Goal: Navigation & Orientation: Go to known website

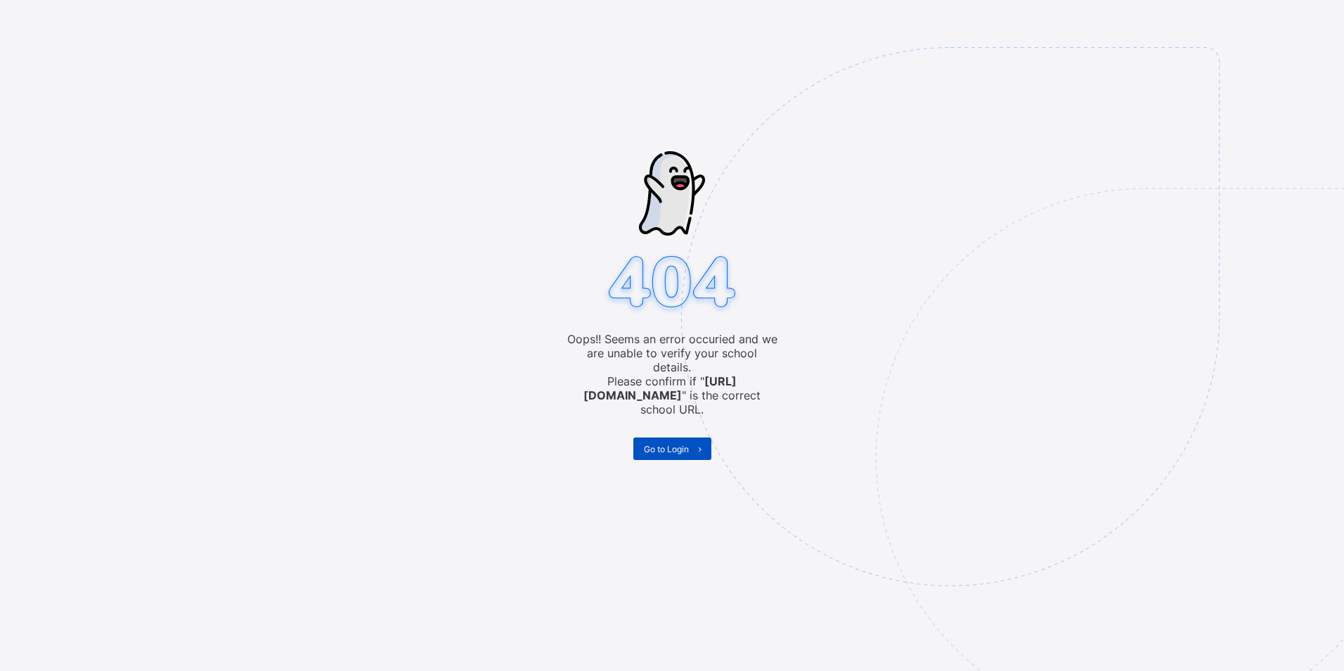
click at [660, 444] on span "Go to Login" at bounding box center [666, 449] width 45 height 11
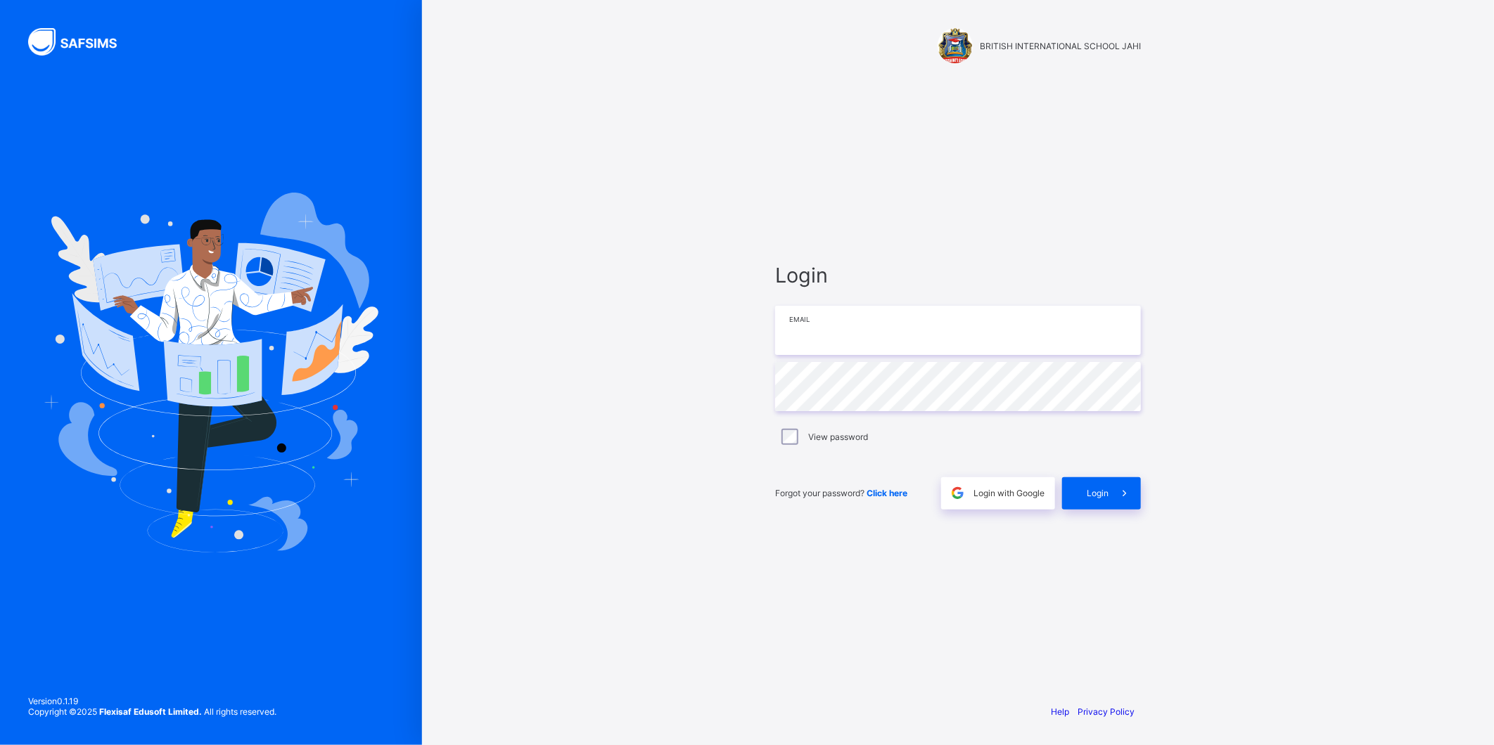
click at [820, 318] on input "email" at bounding box center [958, 330] width 366 height 49
click at [818, 319] on input "email" at bounding box center [958, 330] width 366 height 49
